Goal: Task Accomplishment & Management: Manage account settings

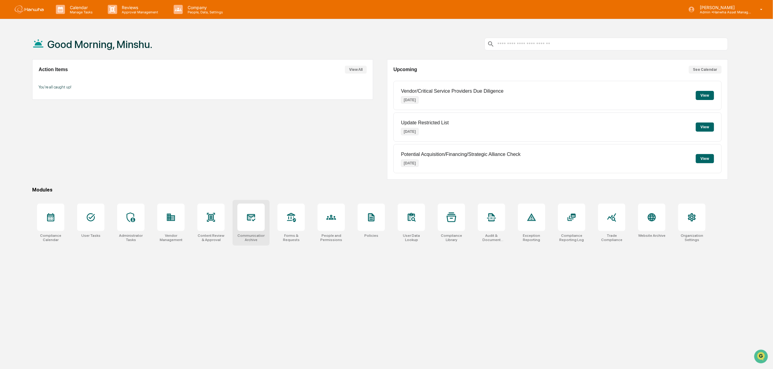
click at [242, 222] on div at bounding box center [251, 216] width 27 height 27
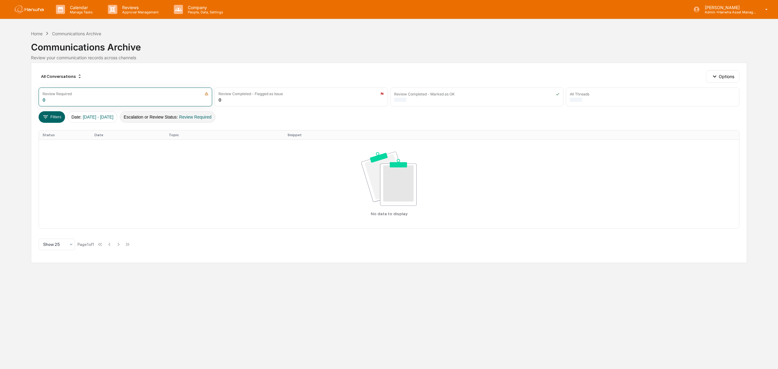
click at [202, 121] on button "Escalation or Review Status : Review Required" at bounding box center [168, 117] width 96 height 12
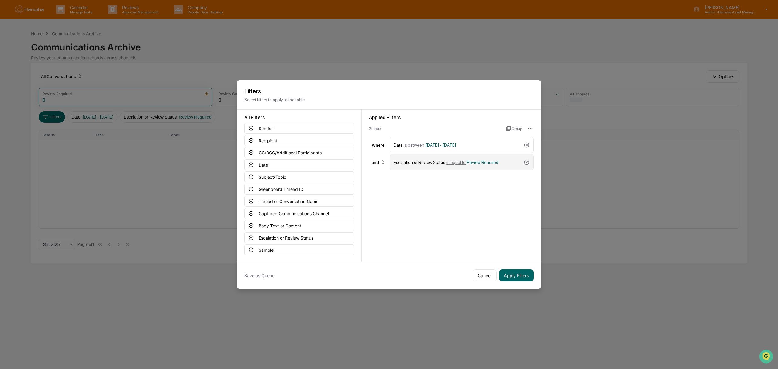
click at [530, 162] on div "Escalation or Review Status is equal to Review Required" at bounding box center [461, 162] width 144 height 16
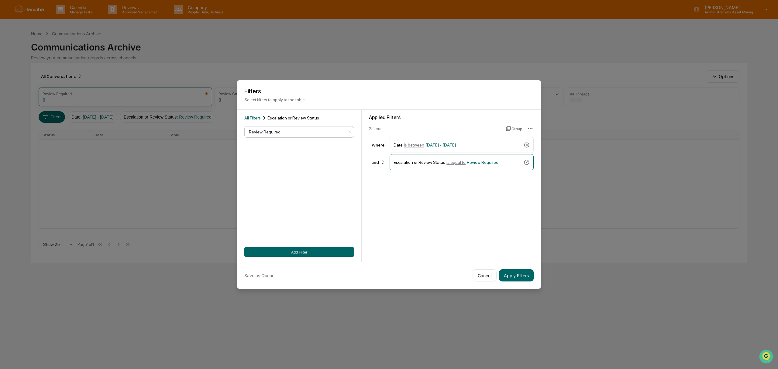
click at [291, 131] on div at bounding box center [297, 132] width 96 height 6
click at [381, 242] on div "Applied Filters 2 filter s Group Where Date is between 01/01/2024 - 12/31/2025 …" at bounding box center [450, 186] width 179 height 152
click at [251, 117] on span "All Filters" at bounding box center [252, 117] width 16 height 5
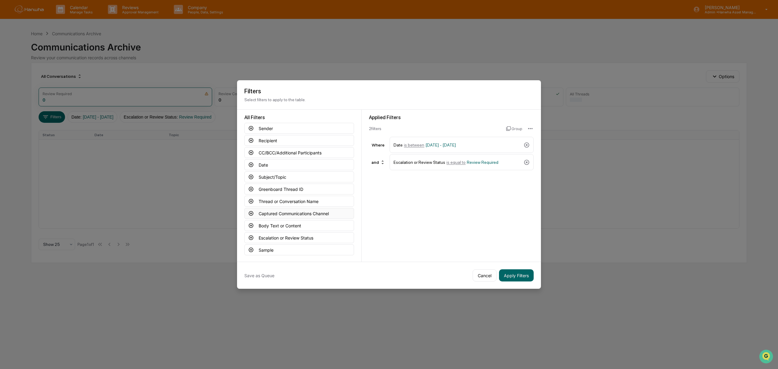
click at [283, 217] on button "Captured Communications Channel" at bounding box center [299, 213] width 110 height 11
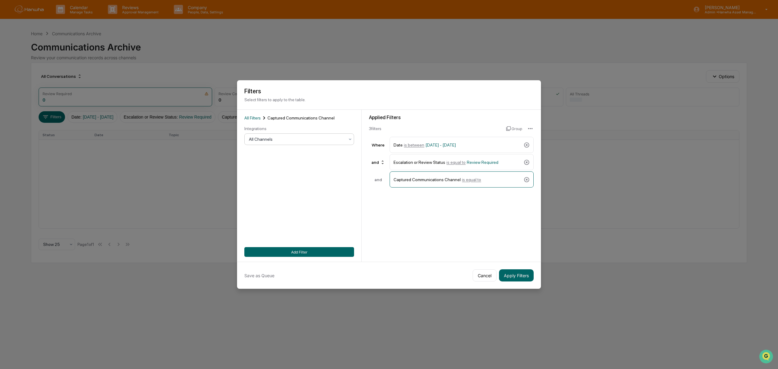
click at [270, 141] on div at bounding box center [297, 139] width 96 height 6
click at [267, 168] on div "Email" at bounding box center [298, 167] width 109 height 12
click at [314, 255] on button "Add Filter" at bounding box center [299, 252] width 110 height 10
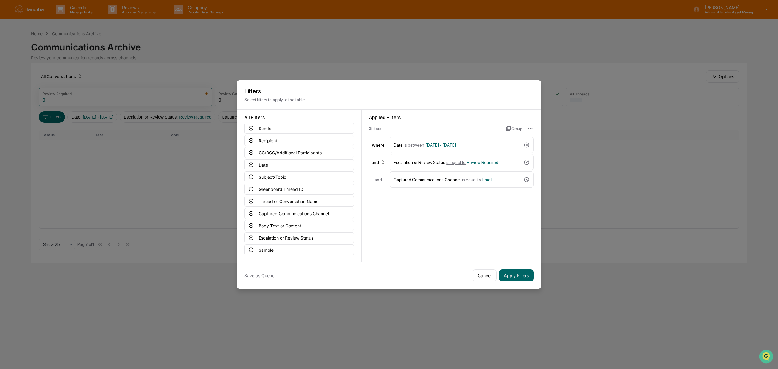
click at [516, 282] on div "Save as Queue Cancel Apply Filters" at bounding box center [389, 275] width 304 height 27
click at [516, 281] on button "Apply Filters" at bounding box center [516, 275] width 35 height 12
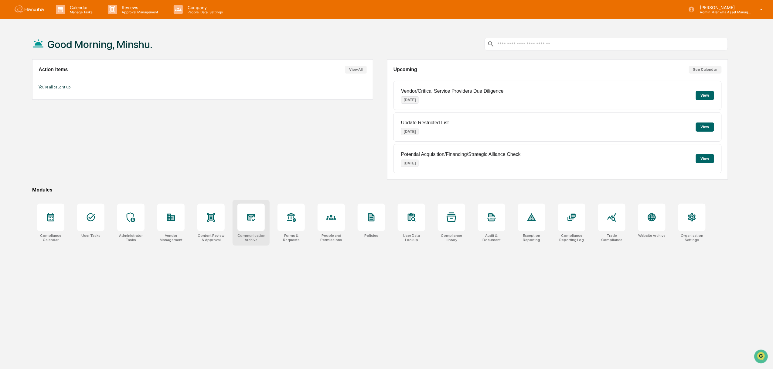
click at [261, 218] on div at bounding box center [251, 216] width 27 height 27
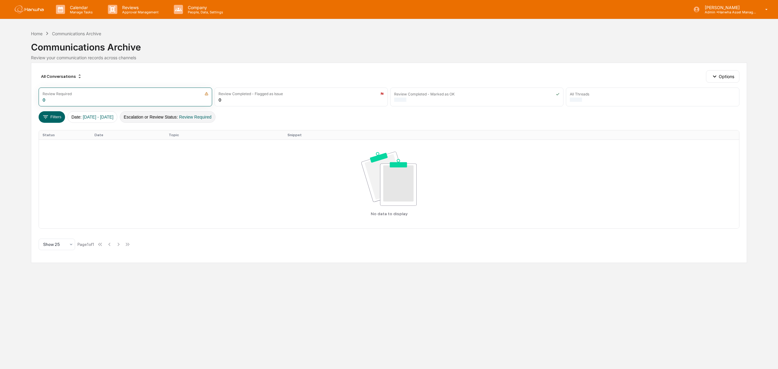
click at [204, 117] on span "Review Required" at bounding box center [195, 117] width 32 height 5
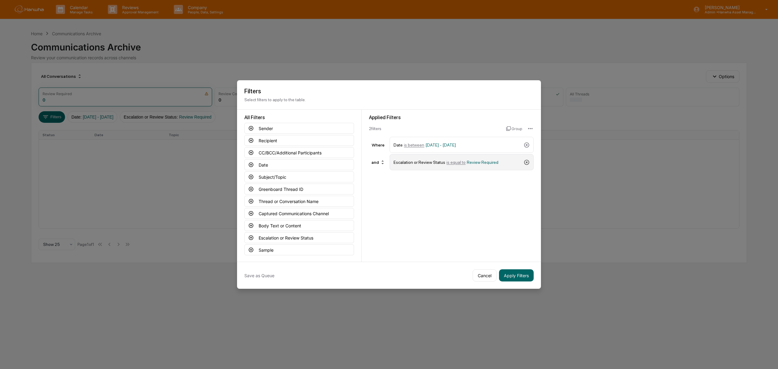
click at [525, 162] on icon at bounding box center [526, 162] width 6 height 6
click at [300, 214] on button "Captured Communications Channel" at bounding box center [299, 213] width 110 height 11
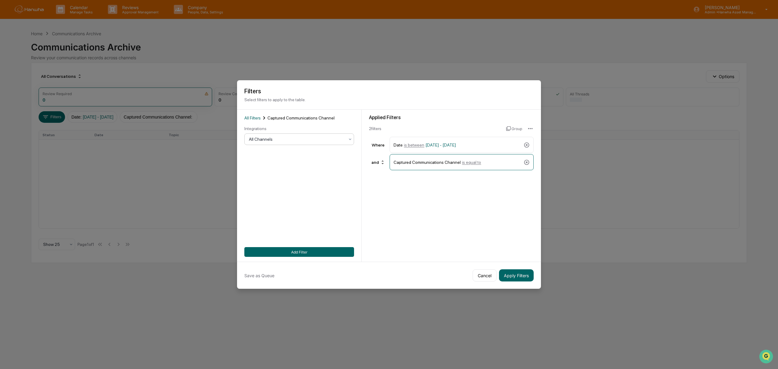
click at [294, 134] on div "All Channels" at bounding box center [299, 139] width 110 height 12
drag, startPoint x: 288, startPoint y: 186, endPoint x: 284, endPoint y: 186, distance: 3.6
click at [284, 203] on div "All Channels Email SMS Microsoft Teams LinkedIn Messages LinkedIn Posts WhatsAp…" at bounding box center [298, 192] width 109 height 91
click at [282, 165] on div "Email" at bounding box center [298, 167] width 109 height 12
click at [300, 253] on button "Add Filter" at bounding box center [299, 252] width 110 height 10
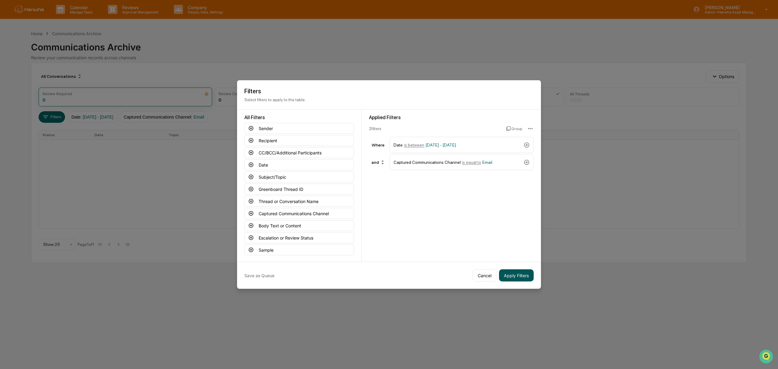
click at [526, 275] on button "Apply Filters" at bounding box center [516, 275] width 35 height 12
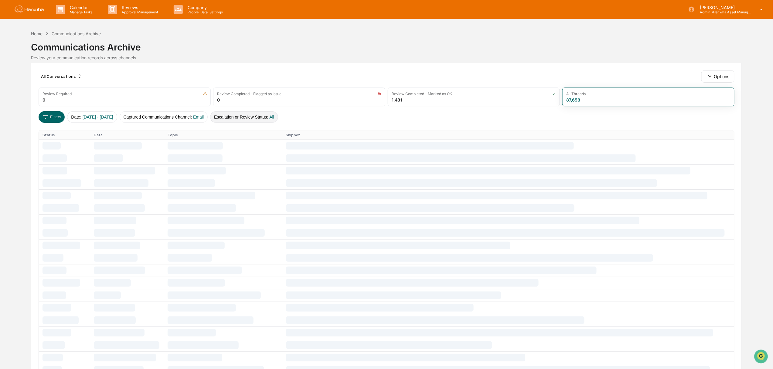
click at [249, 115] on button "Escalation or Review Status : All" at bounding box center [244, 117] width 68 height 12
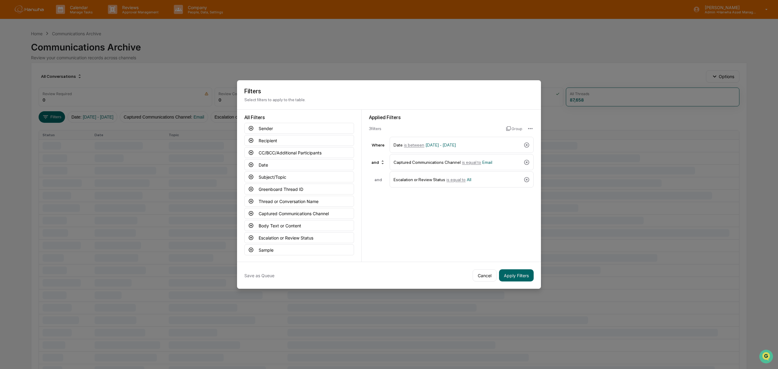
click at [525, 180] on icon at bounding box center [526, 179] width 6 height 6
click at [519, 273] on button "Apply Filters" at bounding box center [516, 275] width 35 height 12
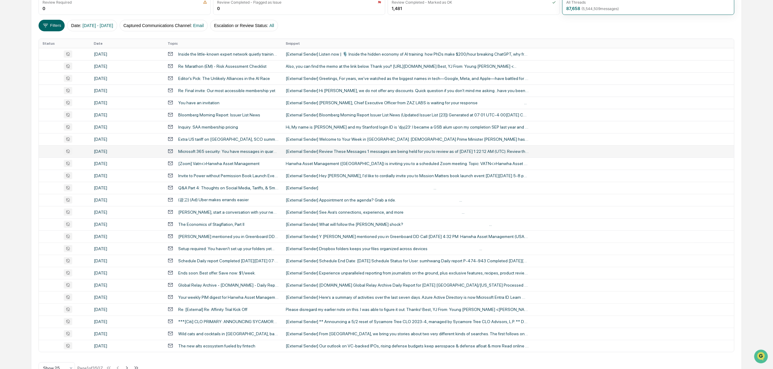
scroll to position [110, 0]
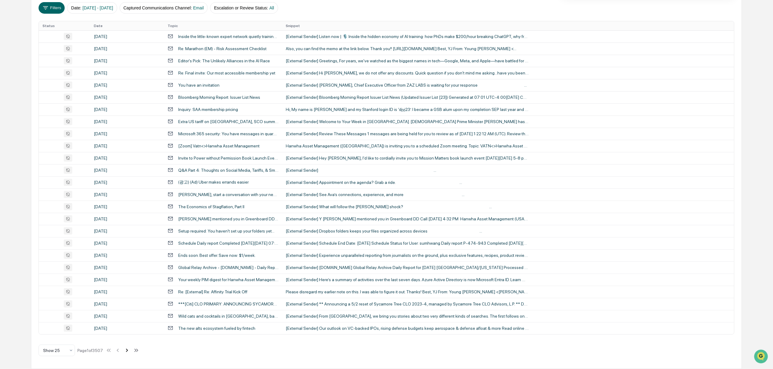
click at [129, 351] on icon at bounding box center [127, 350] width 7 height 7
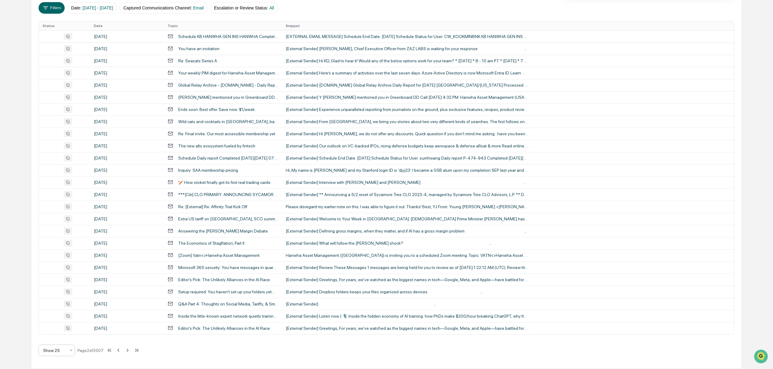
click at [62, 349] on div at bounding box center [54, 350] width 22 height 6
click at [58, 332] on div "Show 100" at bounding box center [57, 334] width 36 height 12
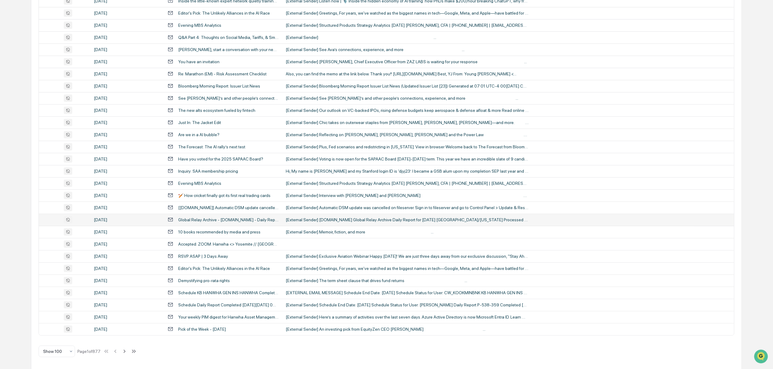
scroll to position [1021, 0]
click at [126, 350] on icon at bounding box center [124, 350] width 7 height 7
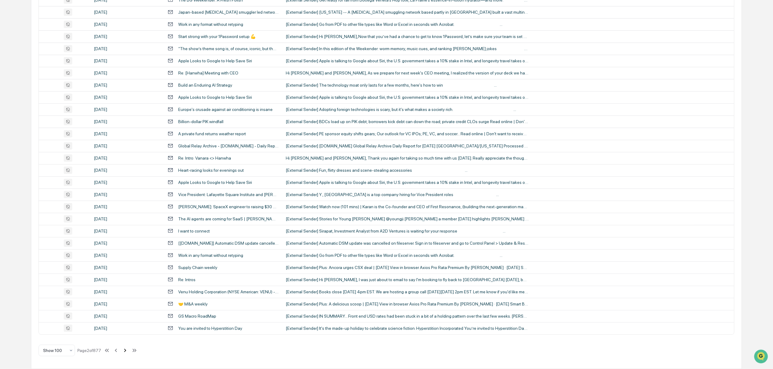
click at [125, 349] on icon at bounding box center [125, 350] width 7 height 7
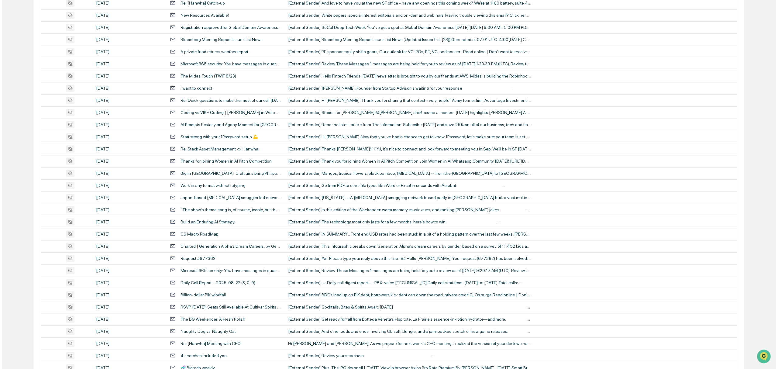
scroll to position [0, 0]
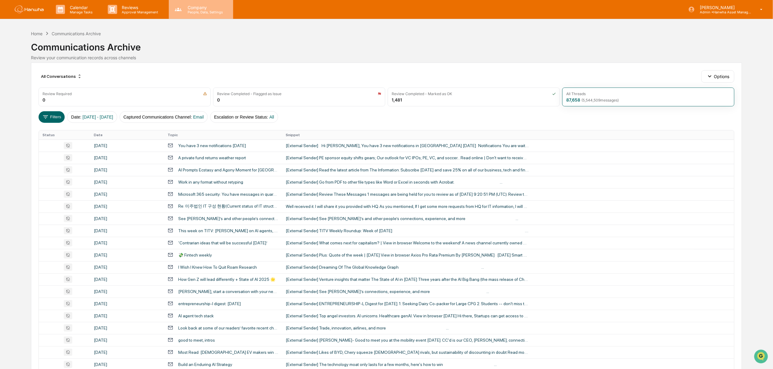
click at [196, 9] on p "Company" at bounding box center [204, 7] width 43 height 5
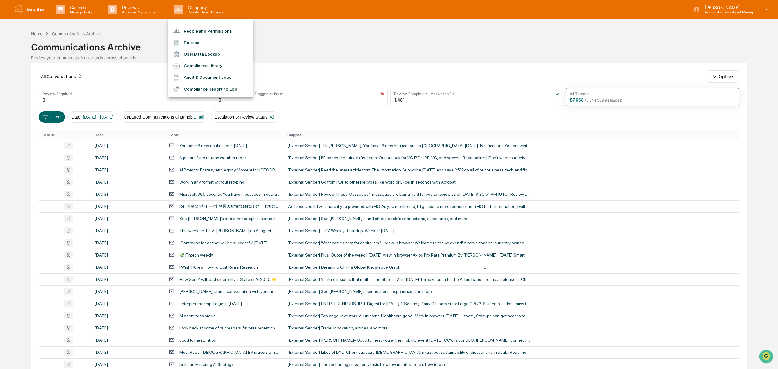
click at [199, 29] on li "People and Permissions" at bounding box center [210, 31] width 85 height 12
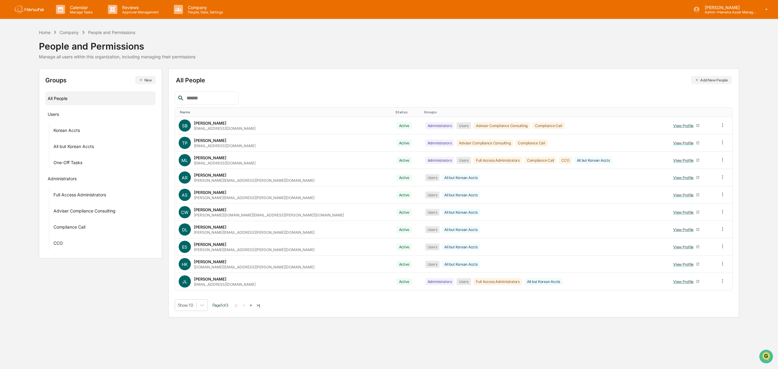
click at [261, 307] on button ">|" at bounding box center [258, 305] width 7 height 5
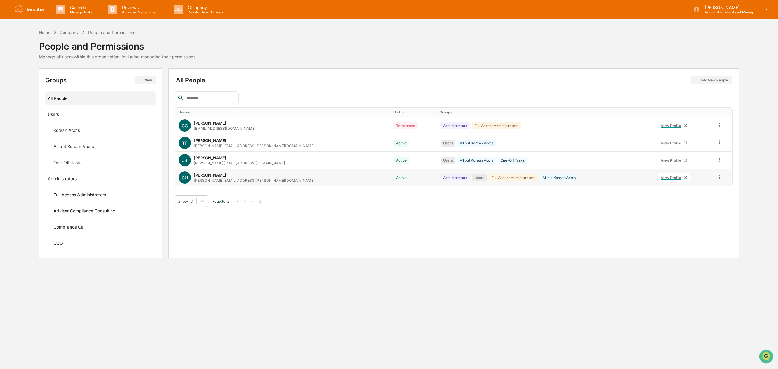
click at [215, 176] on div "[PERSON_NAME]" at bounding box center [210, 175] width 32 height 5
click at [660, 176] on div "View Profile" at bounding box center [671, 177] width 23 height 5
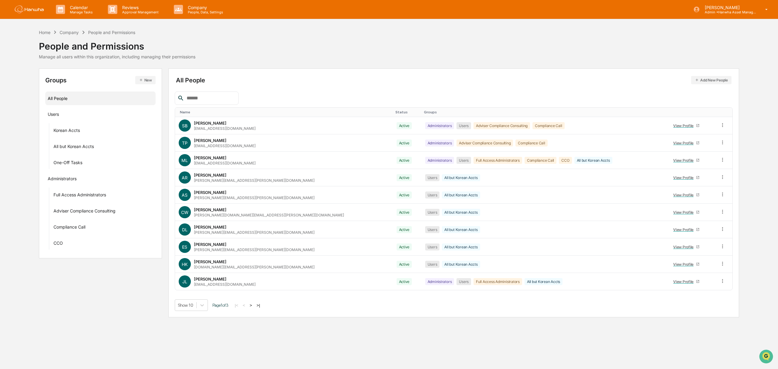
drag, startPoint x: 261, startPoint y: 306, endPoint x: 524, endPoint y: 287, distance: 263.5
click at [261, 306] on button ">|" at bounding box center [258, 305] width 7 height 5
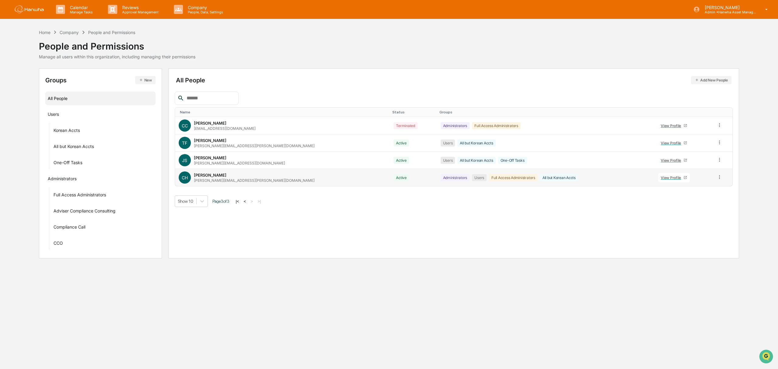
click at [717, 178] on td at bounding box center [722, 177] width 19 height 17
click at [716, 179] on icon at bounding box center [719, 177] width 6 height 6
click at [699, 188] on div "Groups & Permissions" at bounding box center [691, 186] width 50 height 7
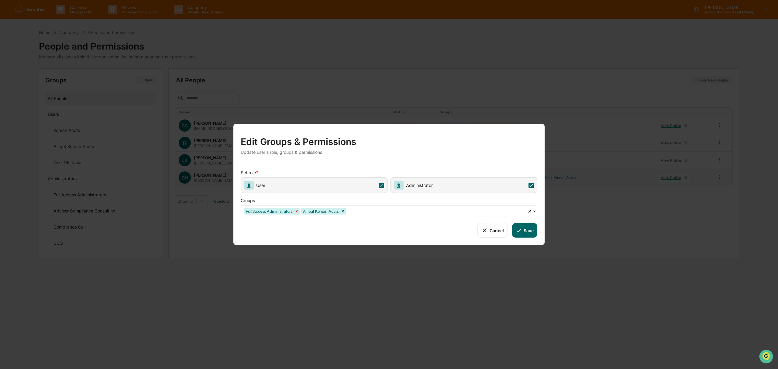
click at [296, 211] on icon "Remove Full Access Administrators" at bounding box center [297, 211] width 2 height 2
drag, startPoint x: 528, startPoint y: 229, endPoint x: 532, endPoint y: 235, distance: 7.7
click at [528, 229] on button "Save" at bounding box center [524, 230] width 25 height 15
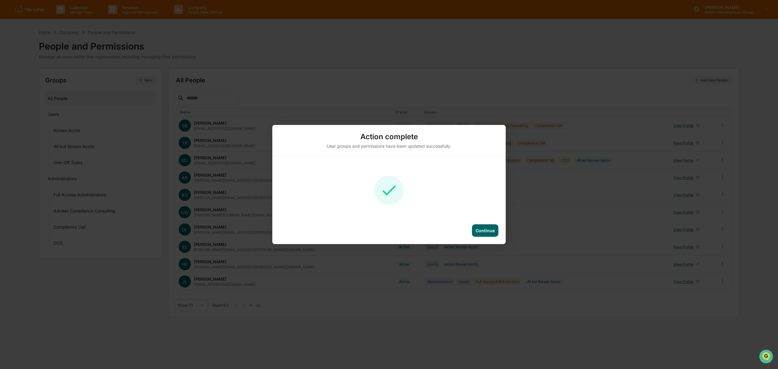
click at [482, 228] on div "Continue" at bounding box center [484, 230] width 19 height 5
